Goal: Transaction & Acquisition: Purchase product/service

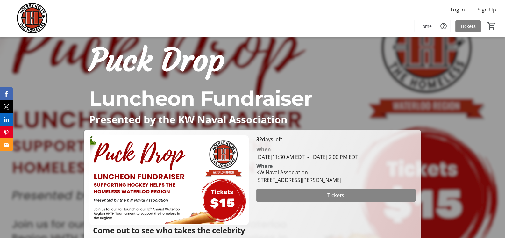
click at [338, 199] on span "Tickets" at bounding box center [335, 195] width 17 height 8
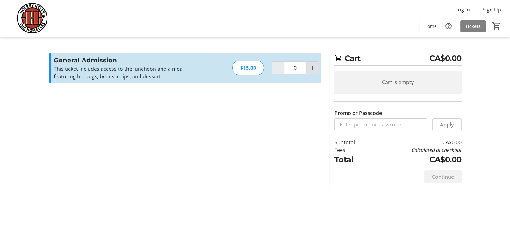
click at [313, 67] on mat-icon "Increment by one" at bounding box center [313, 68] width 8 height 8
type input "1"
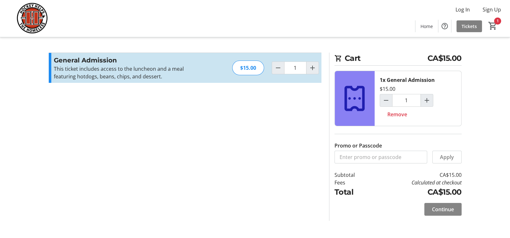
click at [443, 209] on span "Continue" at bounding box center [443, 209] width 22 height 8
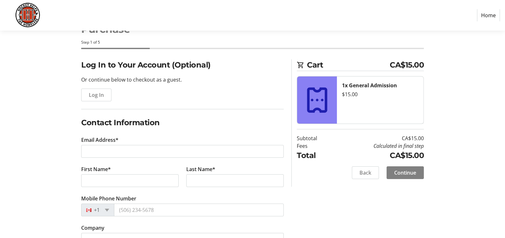
scroll to position [54, 0]
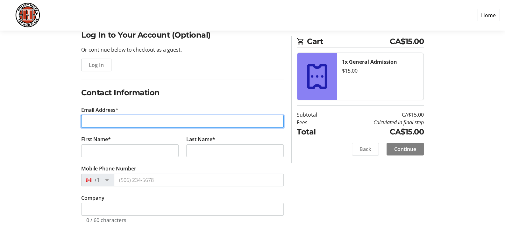
click at [134, 115] on input "Email Address*" at bounding box center [182, 121] width 203 height 13
type input "[PERSON_NAME][EMAIL_ADDRESS][PERSON_NAME][DOMAIN_NAME]"
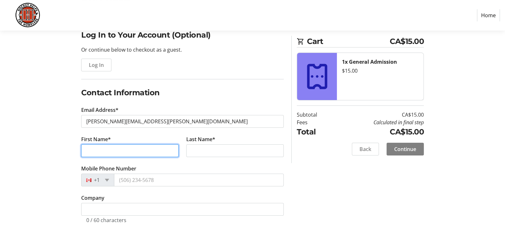
click at [122, 146] on input "First Name*" at bounding box center [129, 150] width 97 height 13
type input "[PERSON_NAME]"
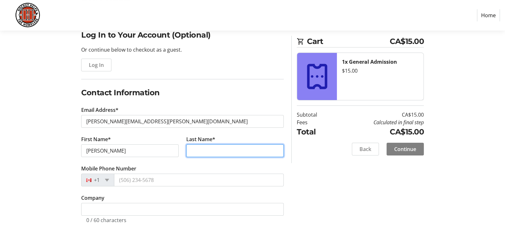
click at [197, 152] on input "Last Name*" at bounding box center [234, 150] width 97 height 13
type input "Medellin"
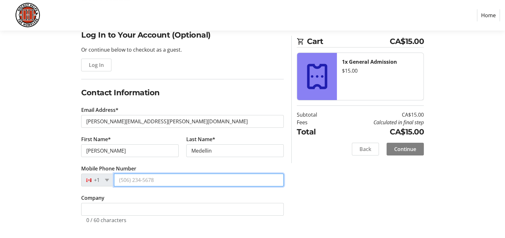
click at [143, 179] on input "Mobile Phone Number" at bounding box center [199, 180] width 170 height 13
type input "[PHONE_NUMBER]"
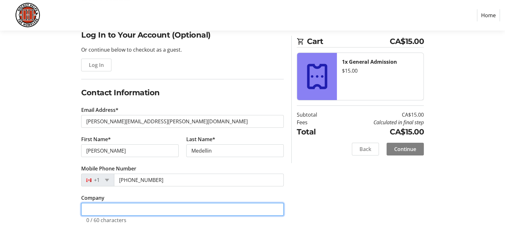
click at [113, 209] on input "Company" at bounding box center [182, 209] width 203 height 13
type input "City of [GEOGRAPHIC_DATA]"
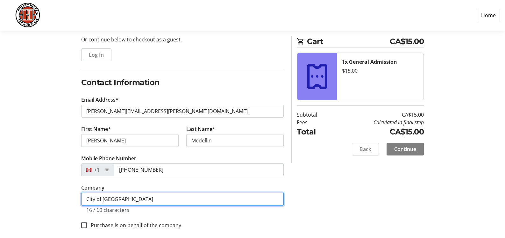
scroll to position [70, 0]
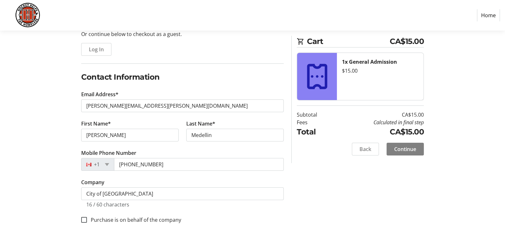
click at [169, 218] on label "Purchase is on behalf of the company" at bounding box center [134, 220] width 94 height 8
click at [87, 218] on input "Purchase is on behalf of the company" at bounding box center [84, 220] width 6 height 6
checkbox input "true"
click at [398, 147] on span "Continue" at bounding box center [405, 149] width 22 height 8
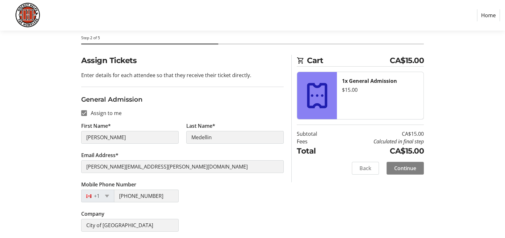
scroll to position [30, 0]
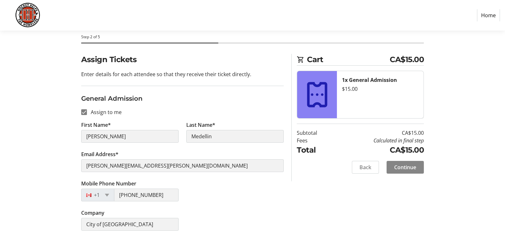
click at [404, 166] on span "Continue" at bounding box center [405, 167] width 22 height 8
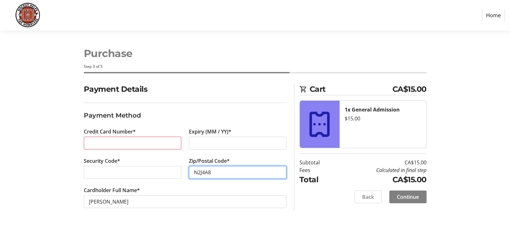
type input "N2J4A8"
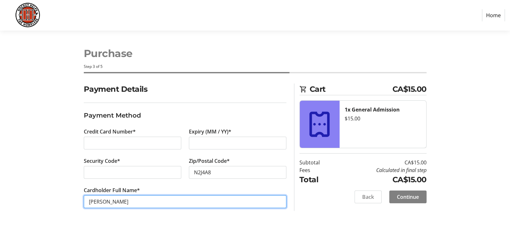
drag, startPoint x: 144, startPoint y: 203, endPoint x: 77, endPoint y: 201, distance: 66.9
click at [77, 201] on div "Payment Details Payment Method Credit Card Number* Expiry (MM / YY)* Security C…" at bounding box center [255, 153] width 420 height 140
type input "[PERSON_NAME]"
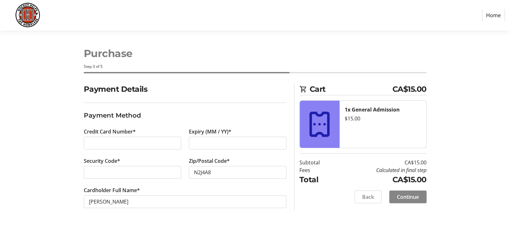
click at [404, 196] on span "Continue" at bounding box center [408, 197] width 22 height 8
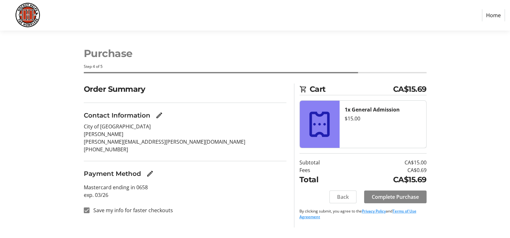
click at [396, 194] on span "Complete Purchase" at bounding box center [395, 197] width 47 height 8
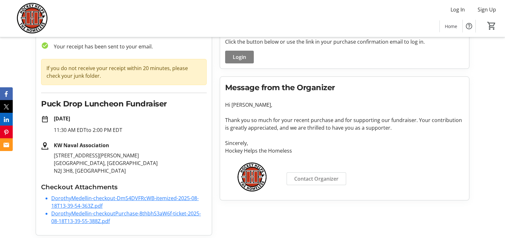
scroll to position [42, 0]
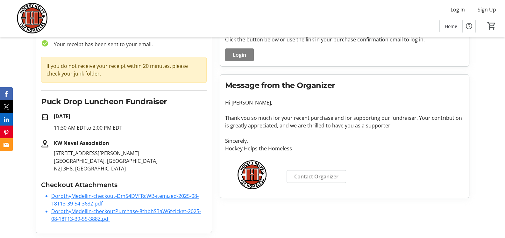
click at [88, 212] on link "DorothyMedellin-checkoutPurchase-8thbhS3aW6f-ticket-2025-08-18T13-39-55-388Z.pdf" at bounding box center [126, 215] width 150 height 15
click at [85, 198] on link "DorothyMedellin-checkout-DmS4DVFRcWB-itemized-2025-08-18T13-39-54-363Z.pdf" at bounding box center [124, 199] width 147 height 15
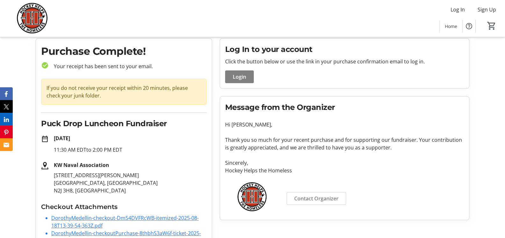
scroll to position [0, 0]
